Goal: Information Seeking & Learning: Learn about a topic

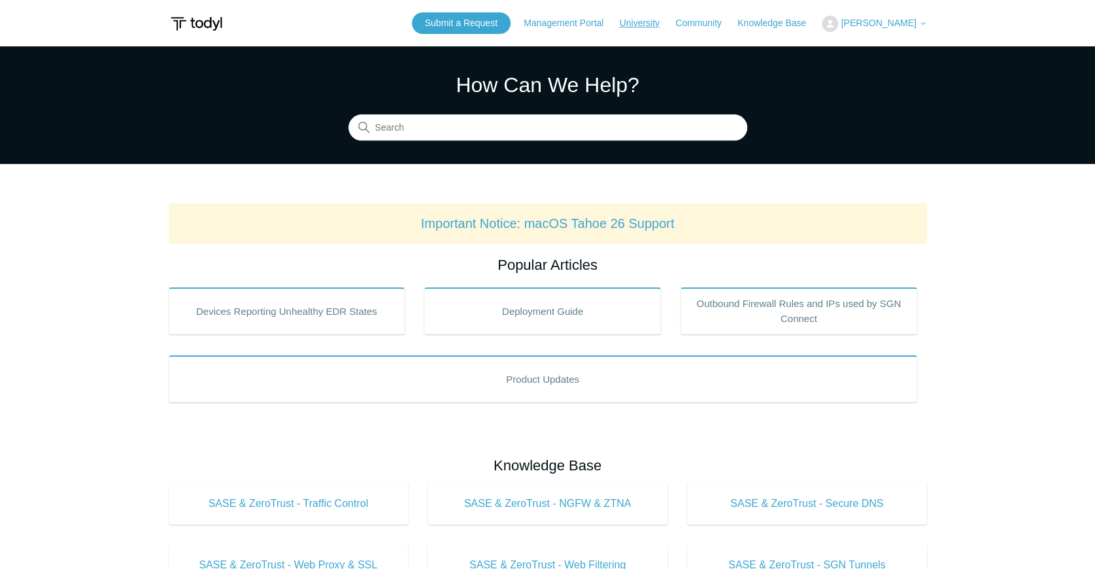
click at [646, 24] on link "University" at bounding box center [645, 23] width 53 height 14
click at [570, 120] on input "Search" at bounding box center [547, 128] width 399 height 26
type input "release"
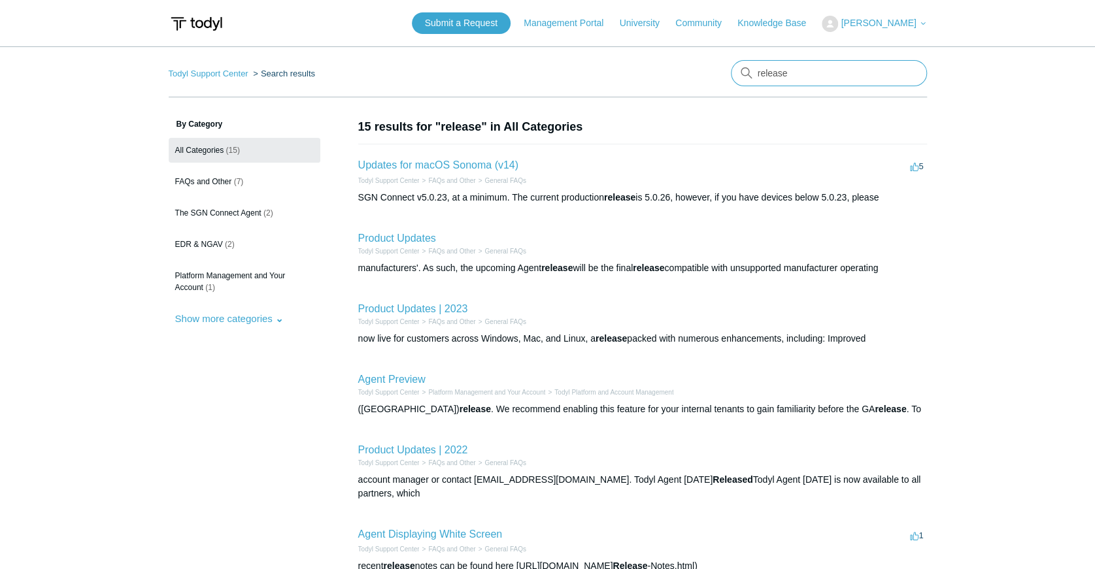
click at [833, 77] on input "release" at bounding box center [829, 73] width 196 height 26
type input "r"
type input "update"
